Goal: Task Accomplishment & Management: Manage account settings

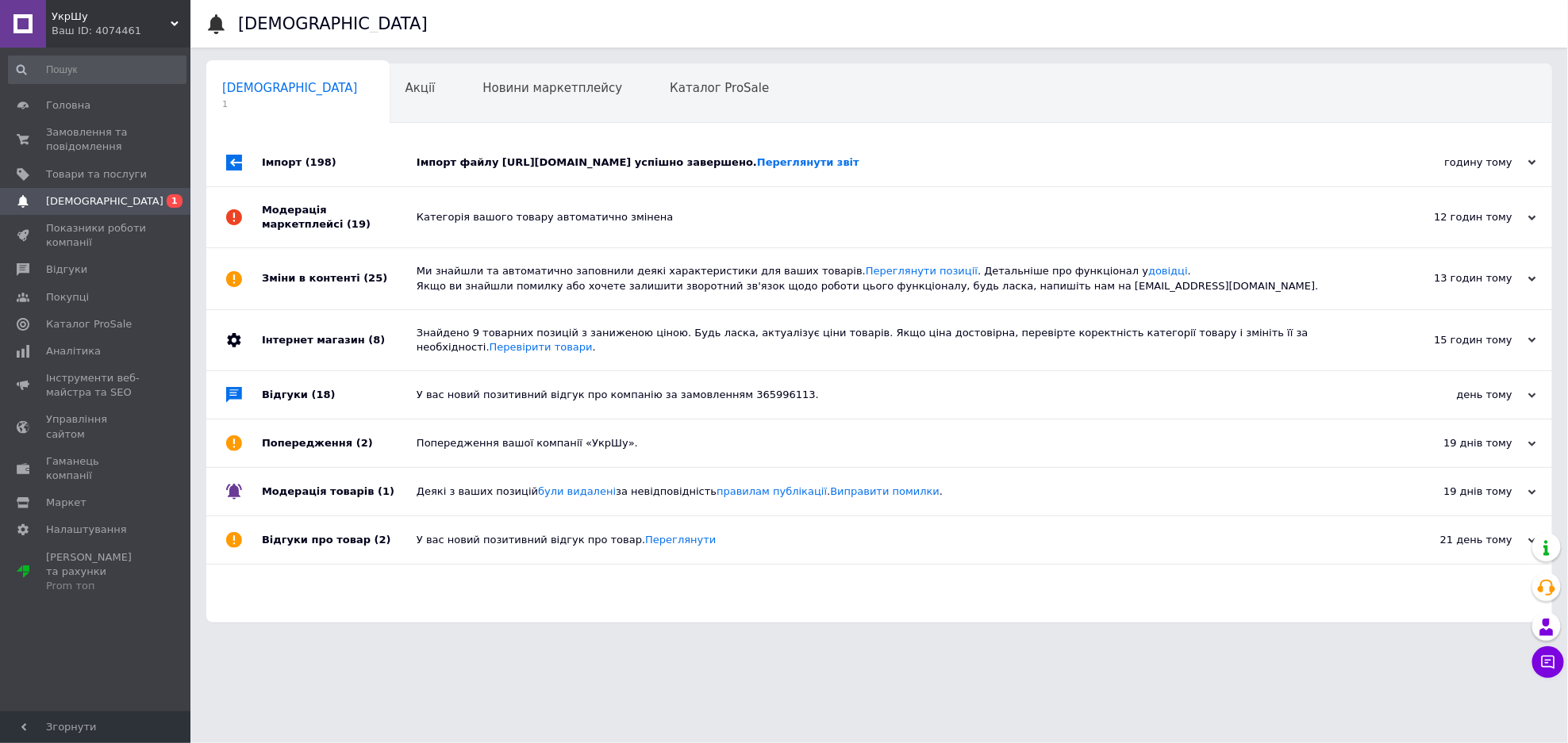
click at [360, 166] on div "Імпорт (198)" at bounding box center [340, 163] width 155 height 48
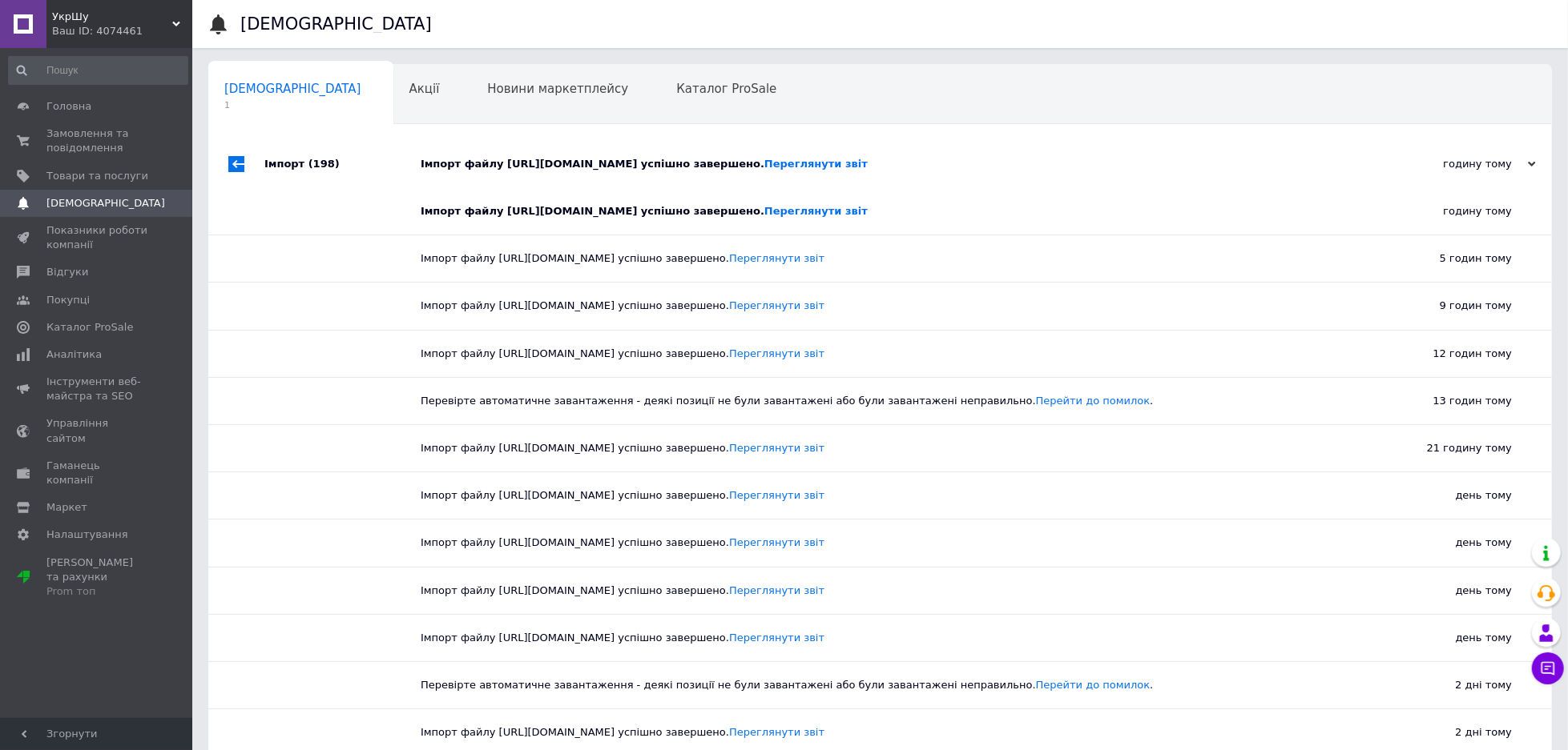
click at [364, 168] on div "Імпорт (198)" at bounding box center [343, 164] width 156 height 48
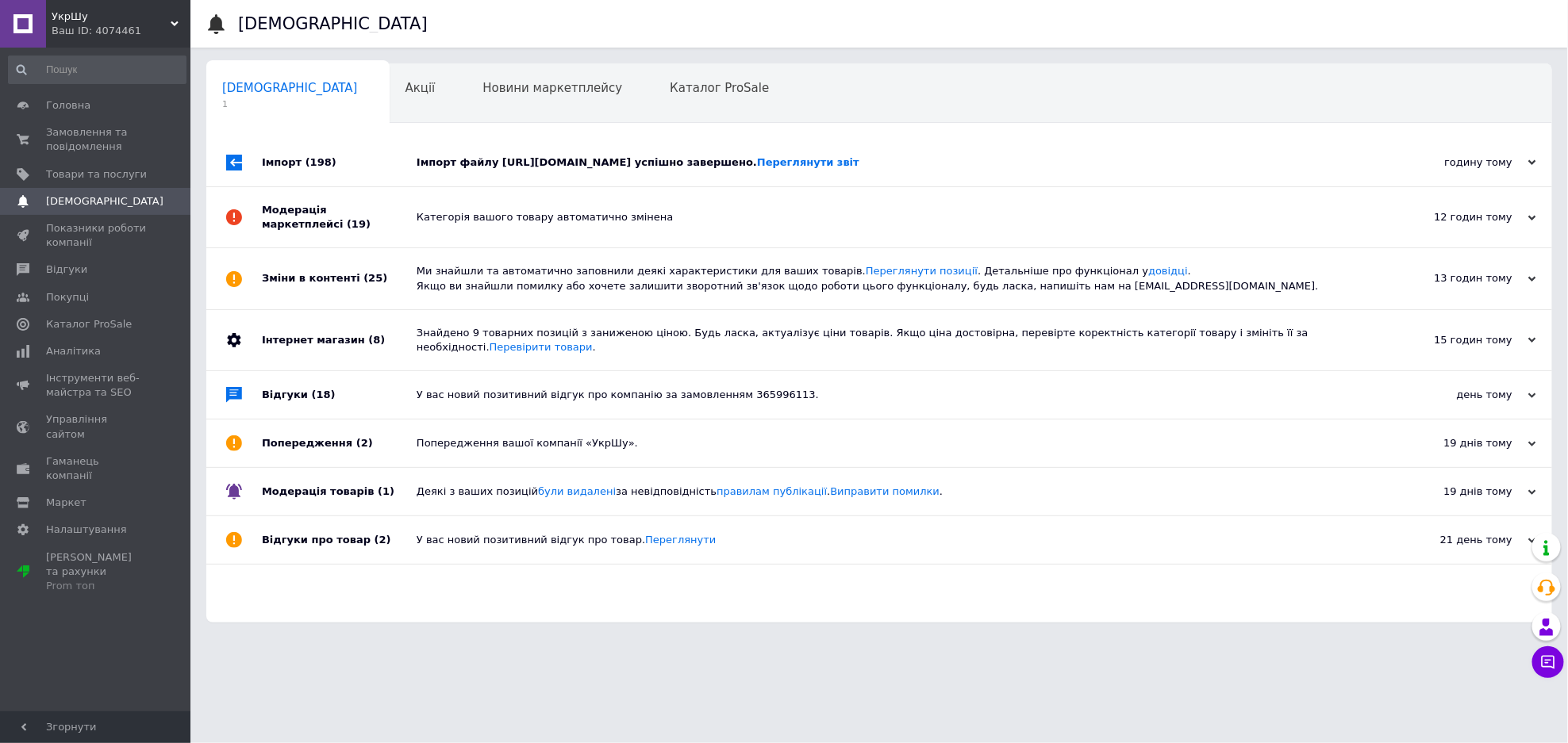
click at [365, 230] on div "Модерація маркетплейсі (19)" at bounding box center [340, 218] width 155 height 60
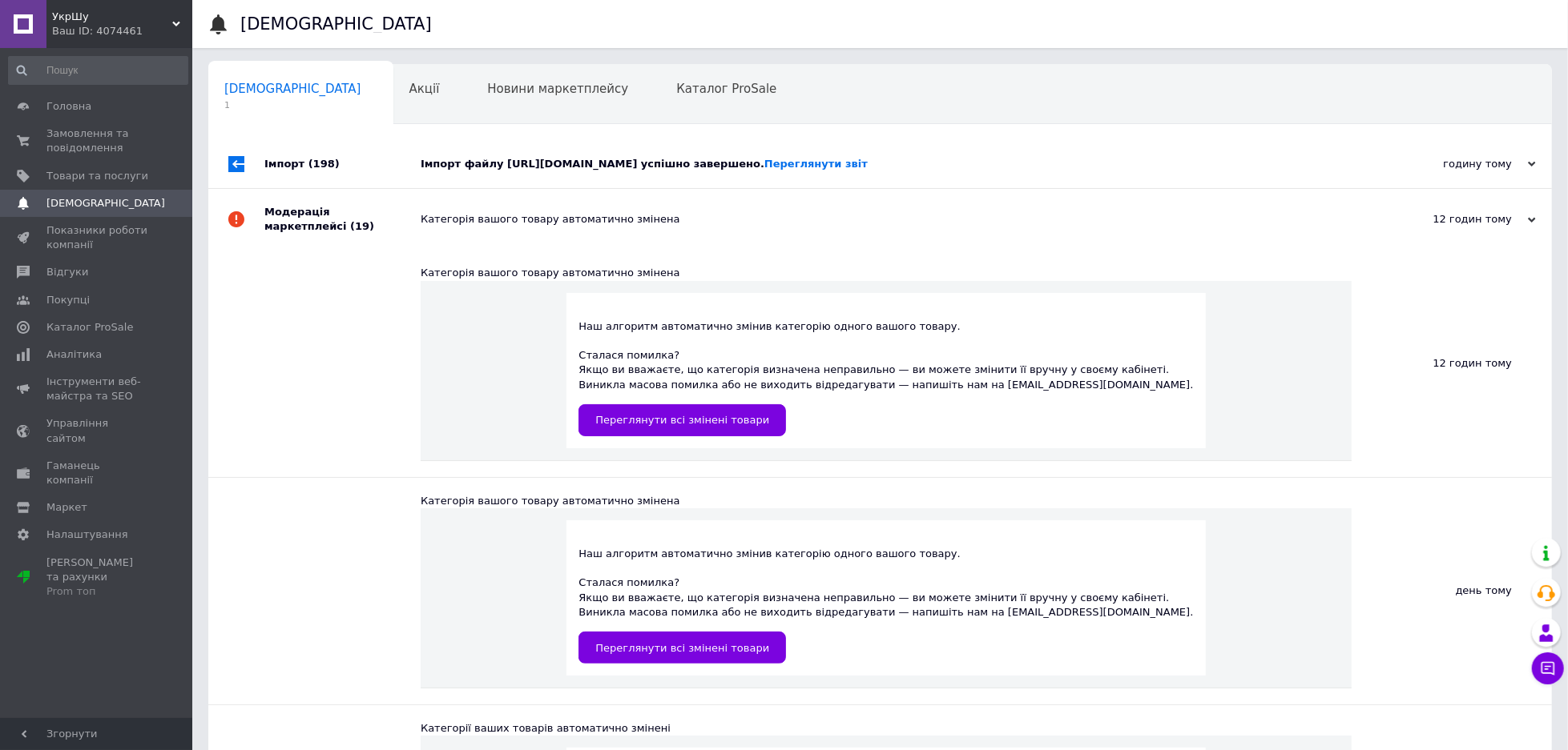
click at [369, 232] on div "Модерація маркетплейсі (19)" at bounding box center [343, 220] width 156 height 61
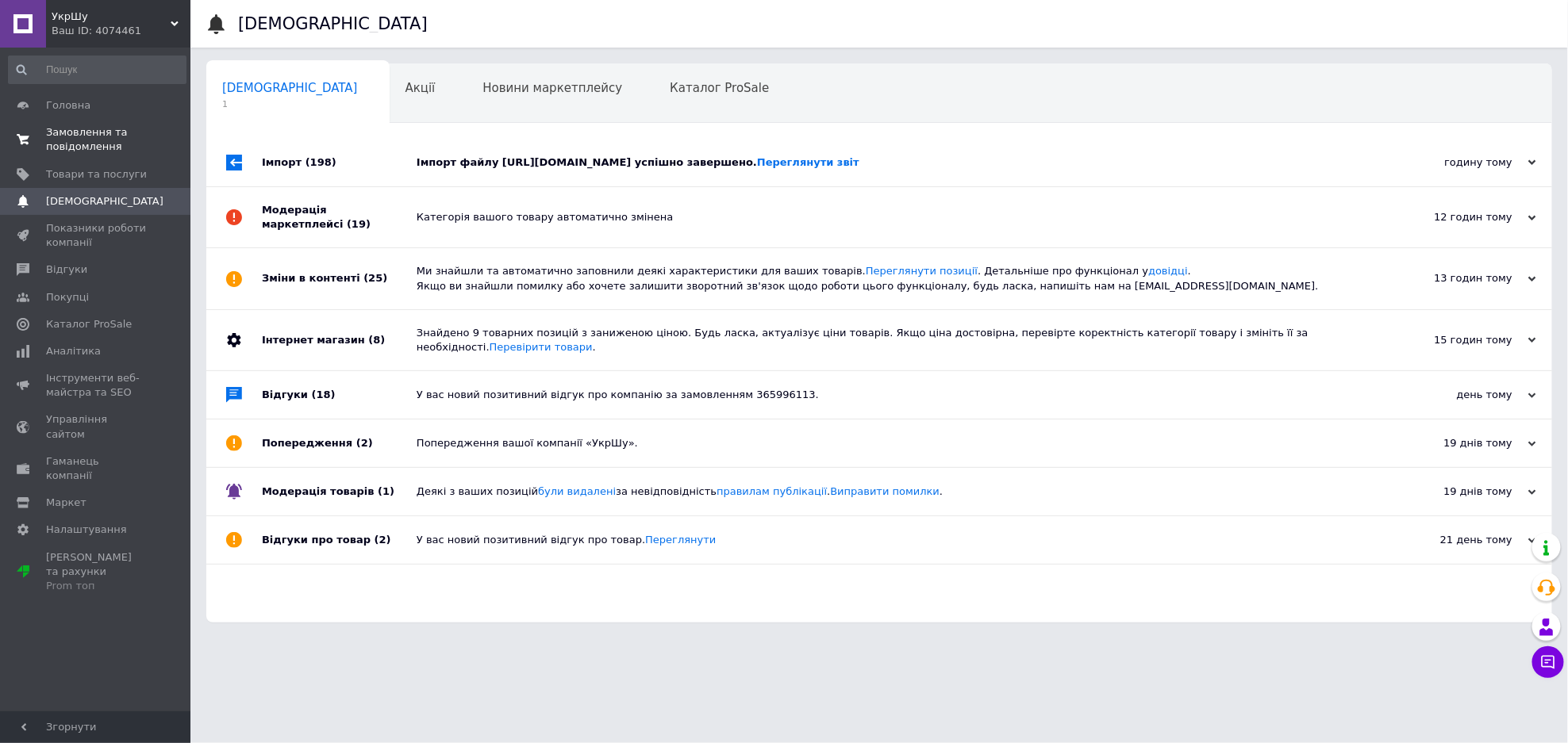
click at [89, 134] on span "Замовлення та повідомлення" at bounding box center [96, 140] width 100 height 28
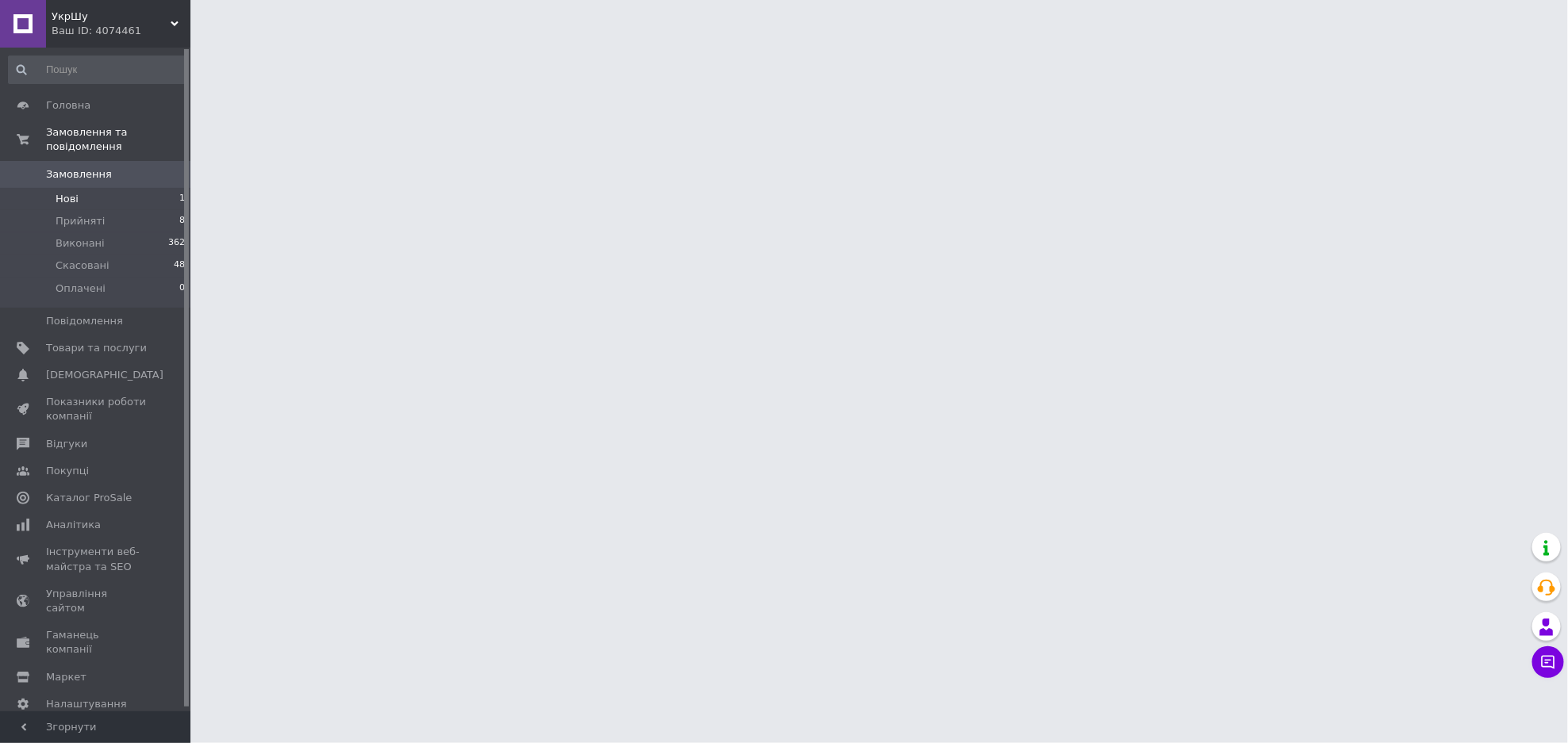
click at [100, 188] on li "Нові 1" at bounding box center [97, 199] width 195 height 22
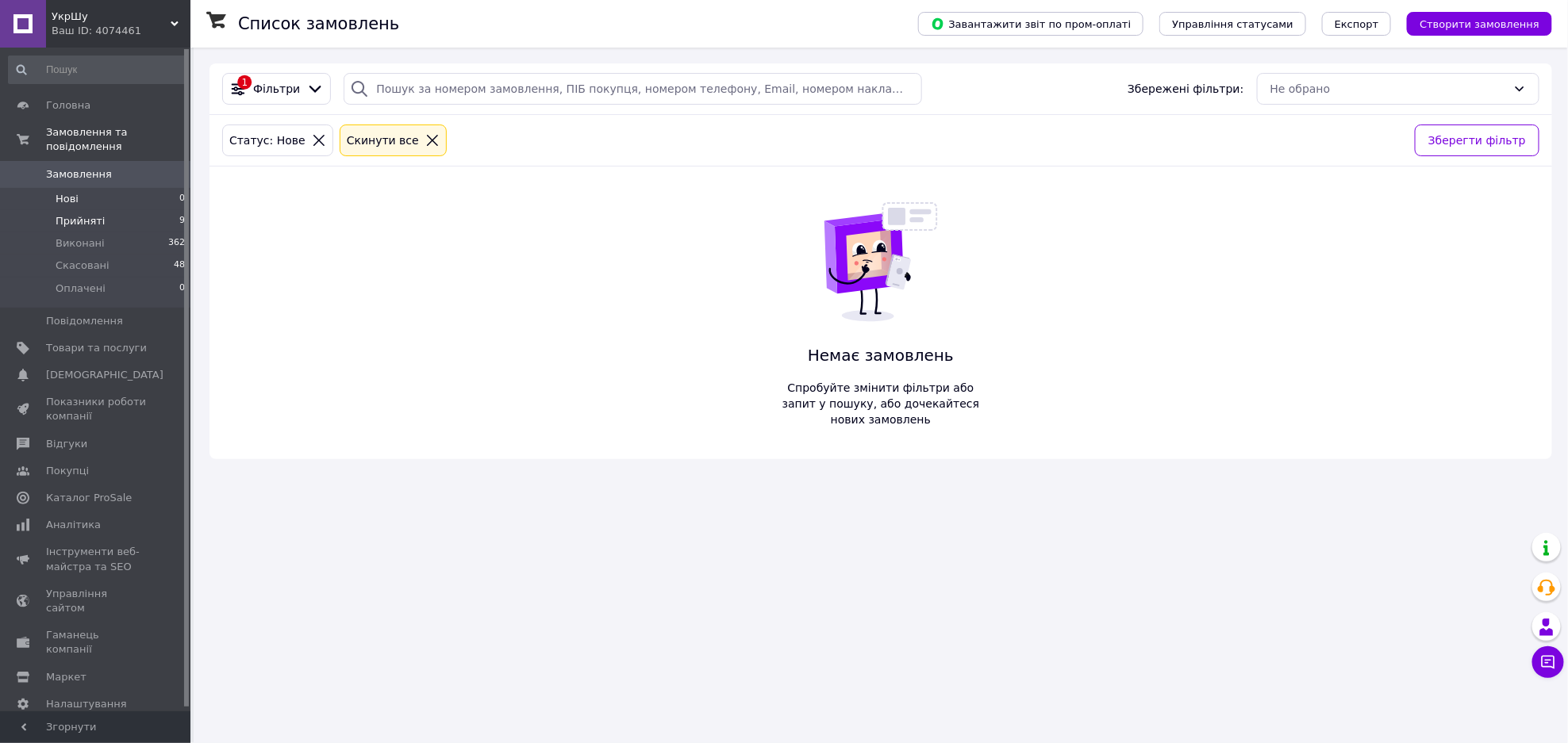
click at [166, 211] on li "Прийняті 9" at bounding box center [97, 221] width 195 height 22
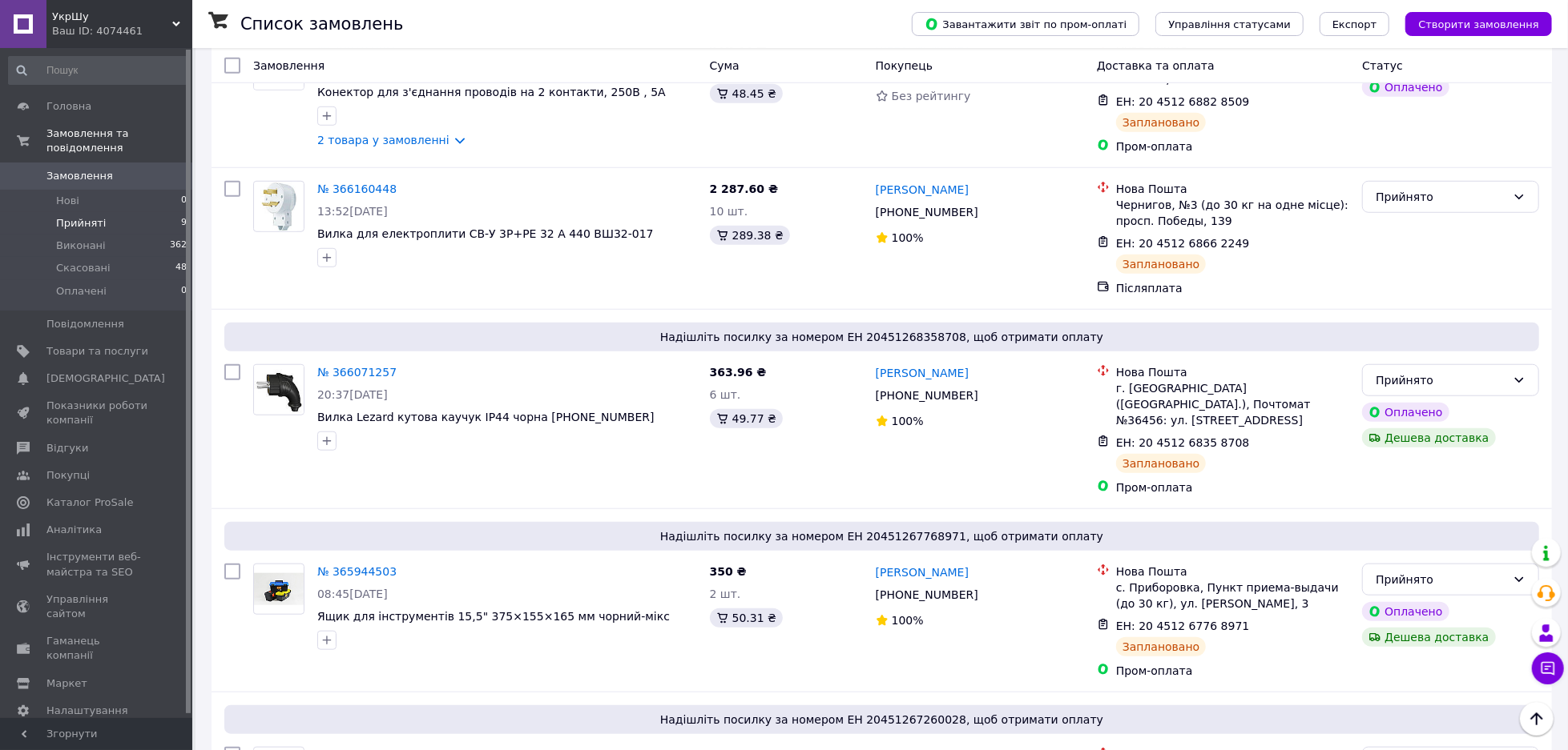
scroll to position [958, 0]
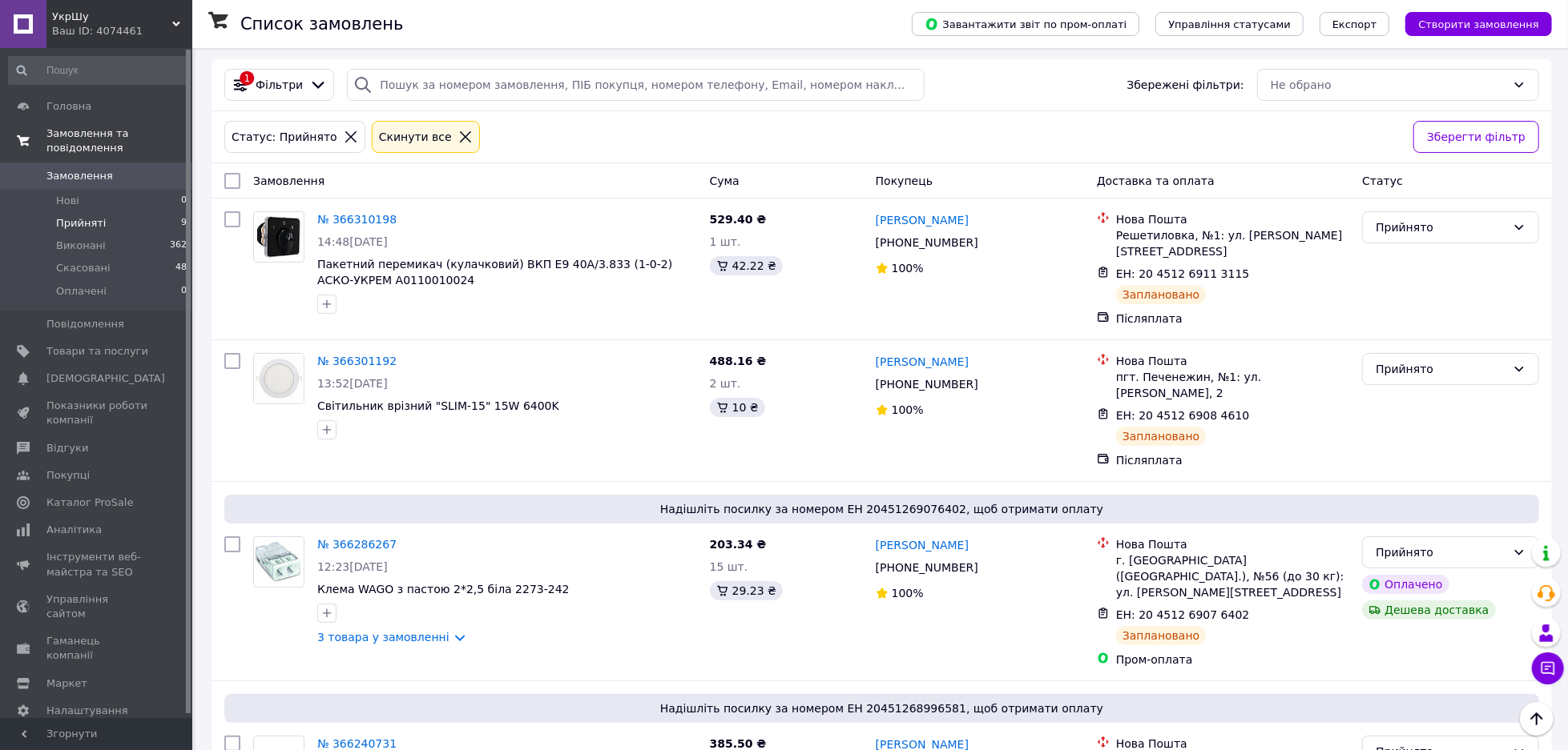
scroll to position [0, 0]
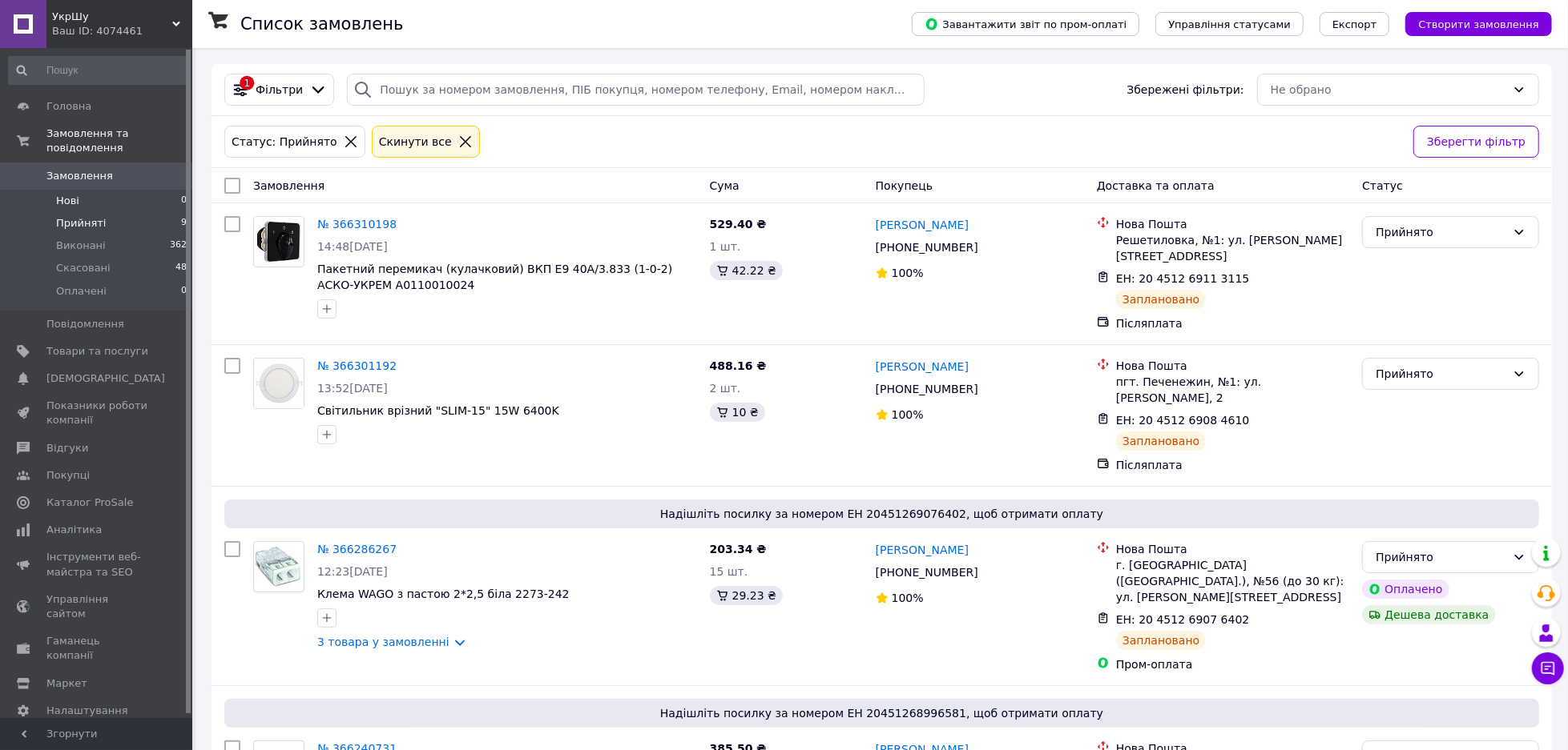
click at [134, 190] on li "Нові 0" at bounding box center [98, 201] width 197 height 22
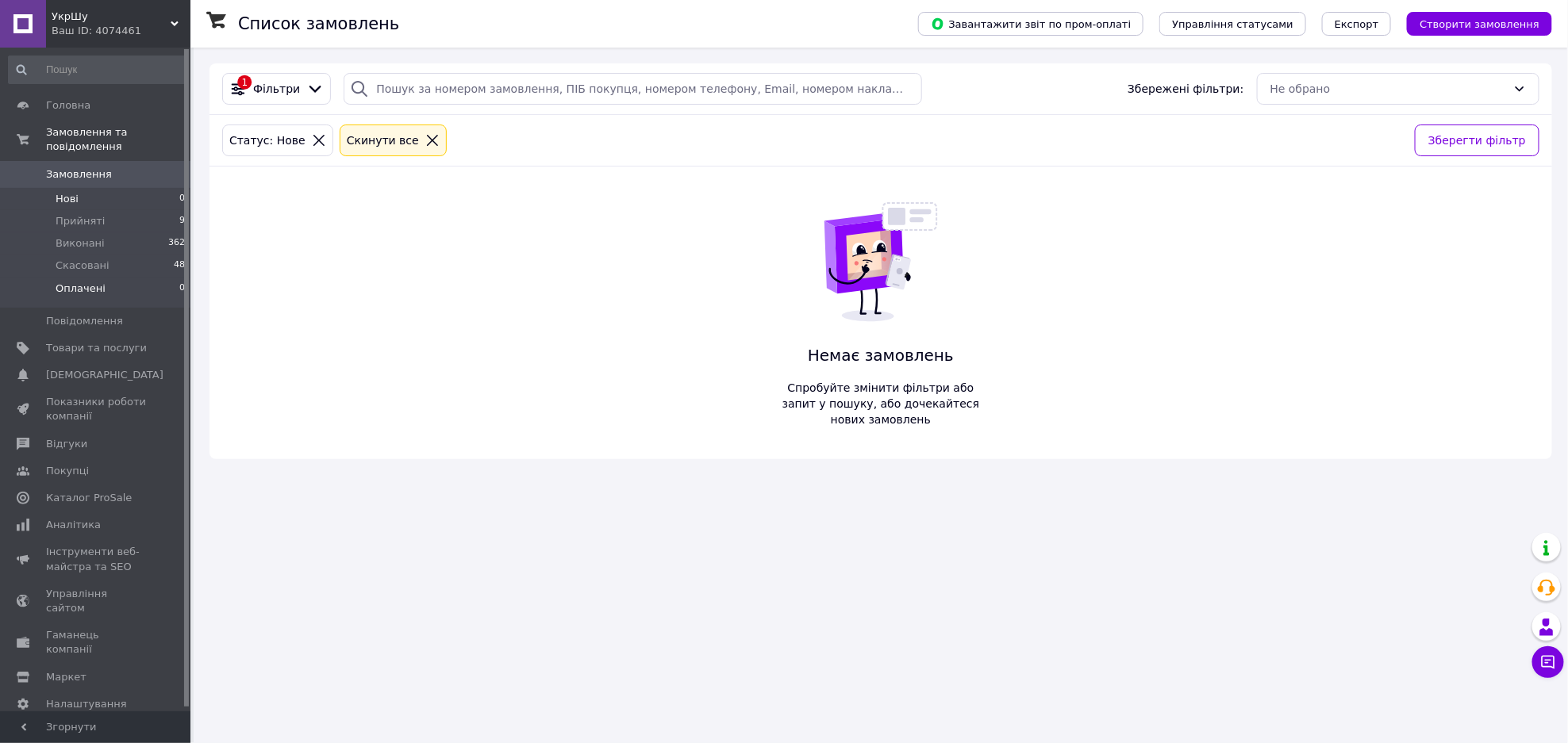
click at [163, 277] on li "Оплачені 0" at bounding box center [97, 292] width 195 height 30
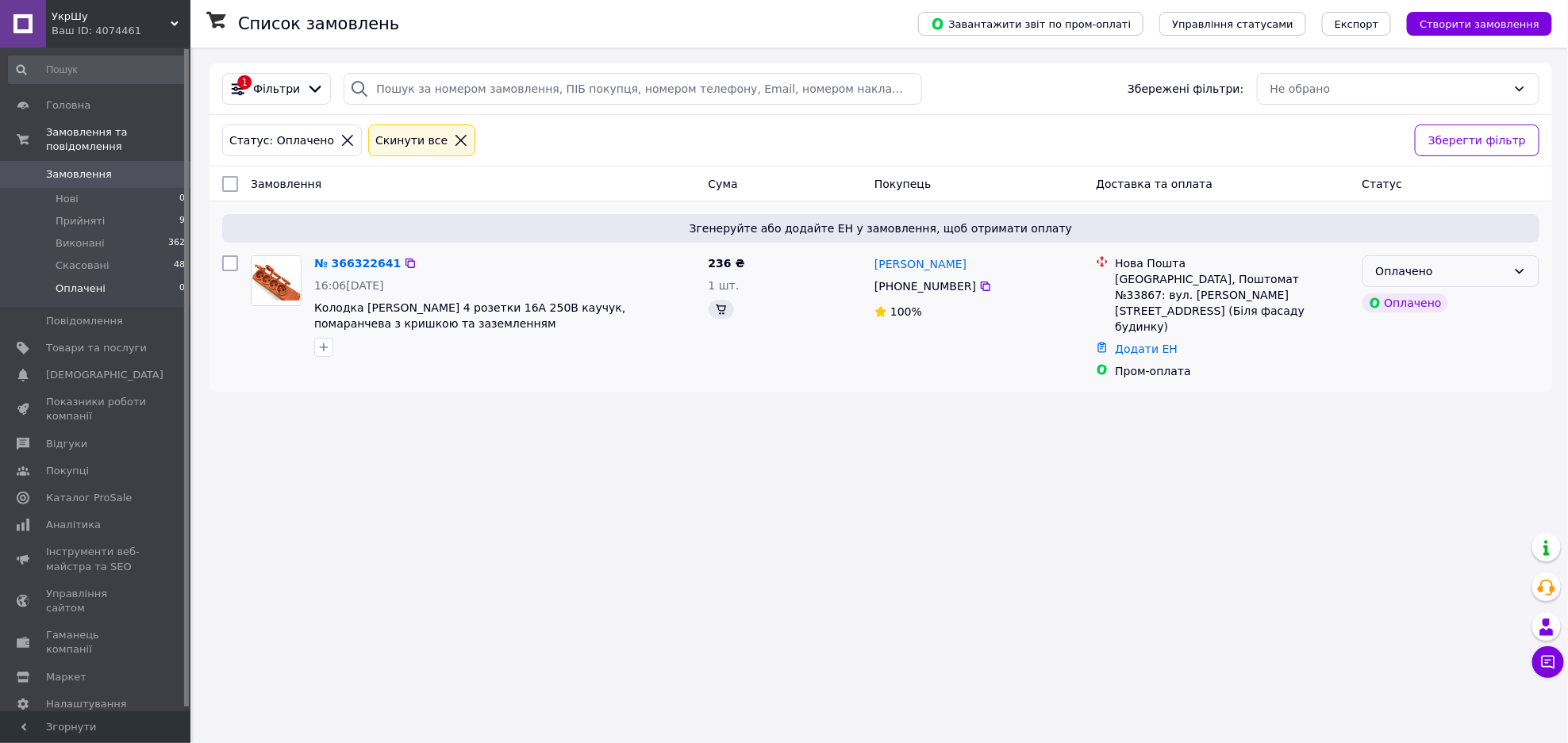
click at [1459, 275] on div "Оплачено" at bounding box center [1441, 271] width 131 height 18
click at [1452, 299] on li "Прийнято" at bounding box center [1451, 306] width 176 height 28
click at [404, 262] on icon at bounding box center [410, 263] width 12 height 12
click at [147, 211] on li "Прийняті 9" at bounding box center [97, 221] width 195 height 22
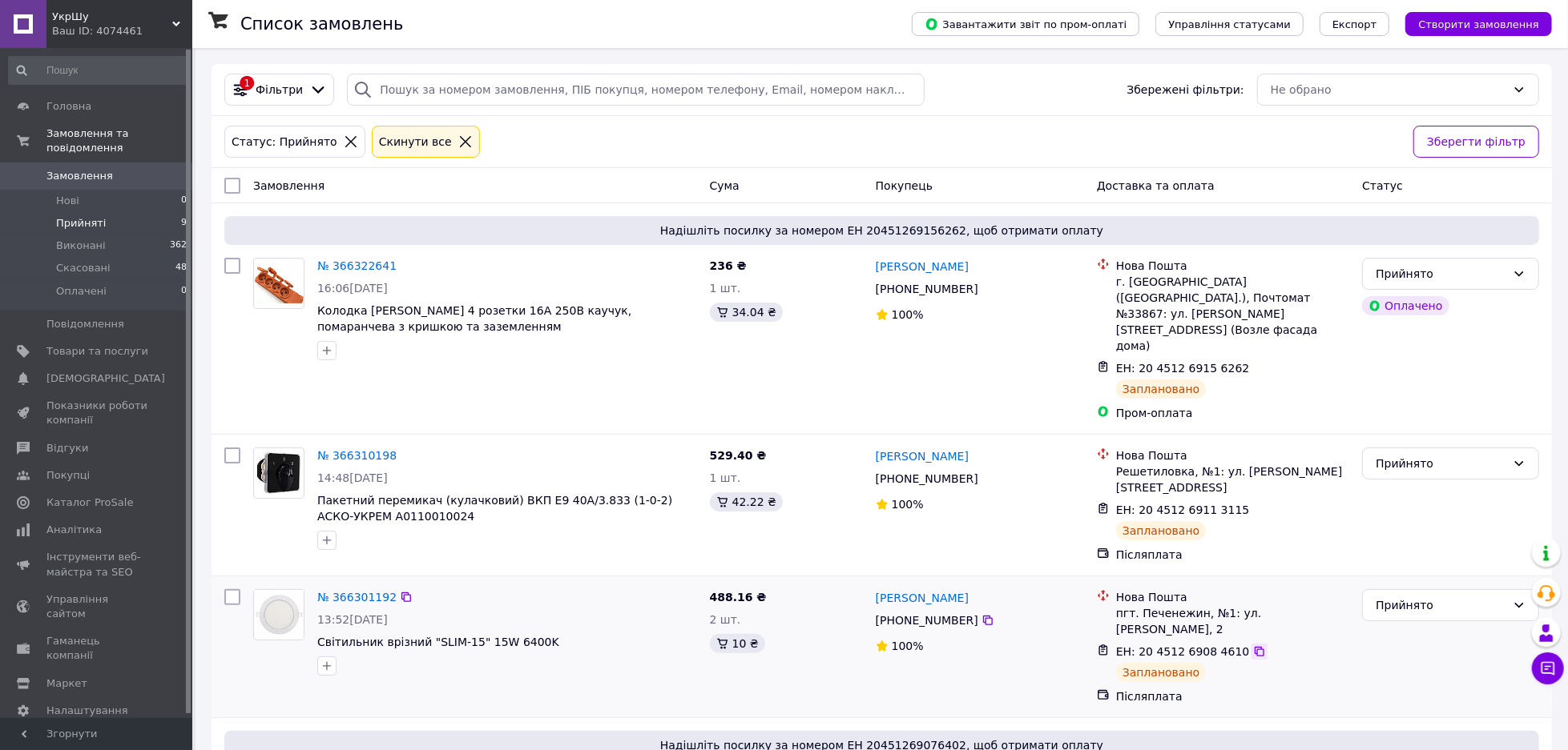
click at [1255, 647] on icon at bounding box center [1259, 651] width 10 height 10
